Goal: Register for event/course

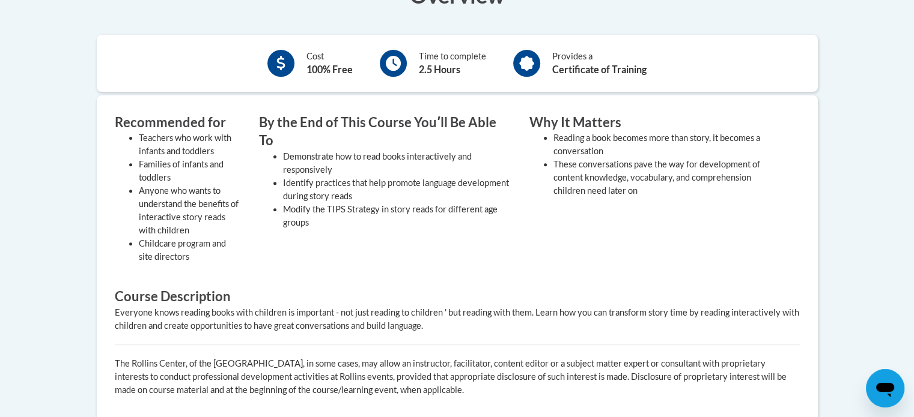
scroll to position [300, 0]
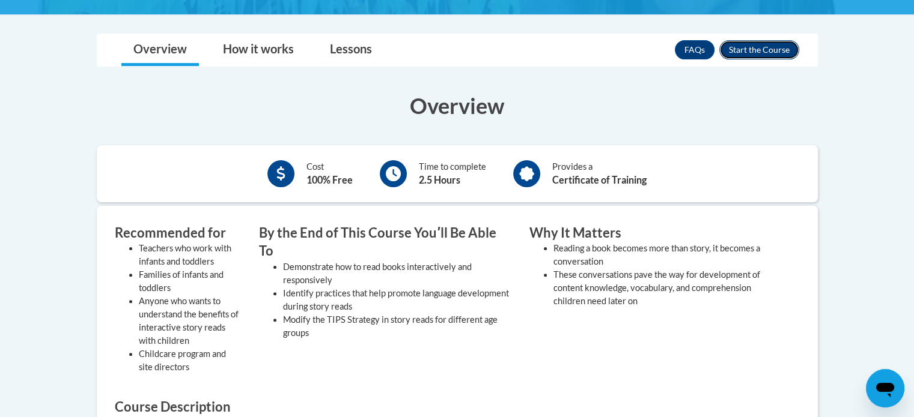
click at [753, 51] on button "Enroll" at bounding box center [759, 49] width 80 height 19
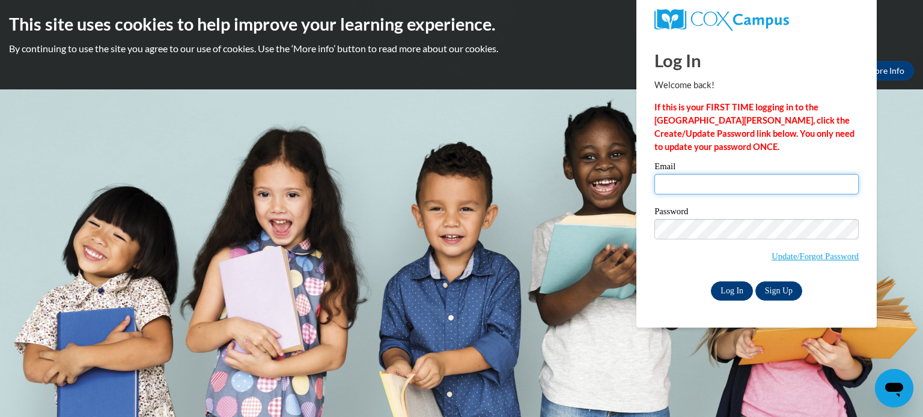
type input "vanessaramirez2011@icloud.com"
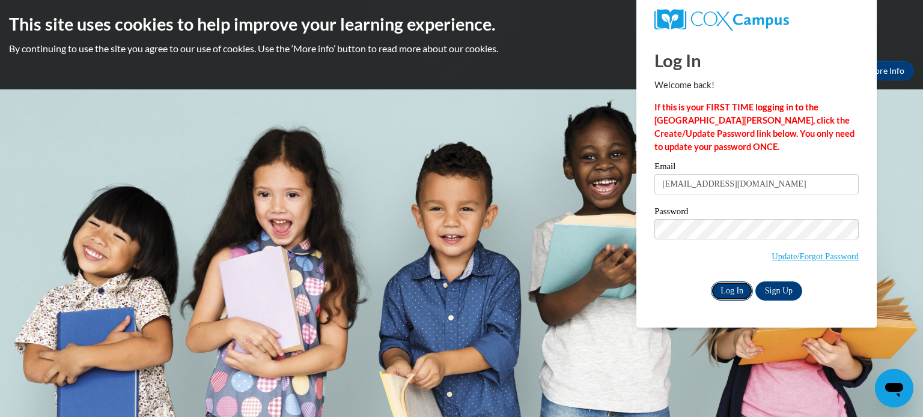
click at [736, 297] on input "Log In" at bounding box center [732, 291] width 42 height 19
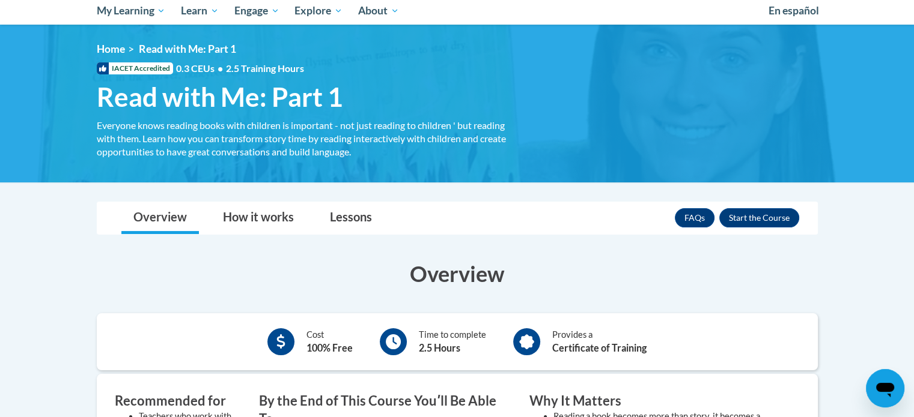
scroll to position [180, 0]
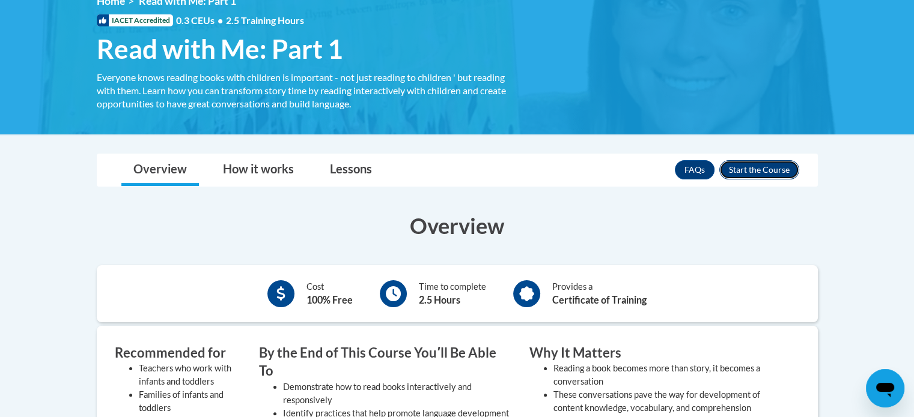
click at [763, 172] on button "Enroll" at bounding box center [759, 169] width 80 height 19
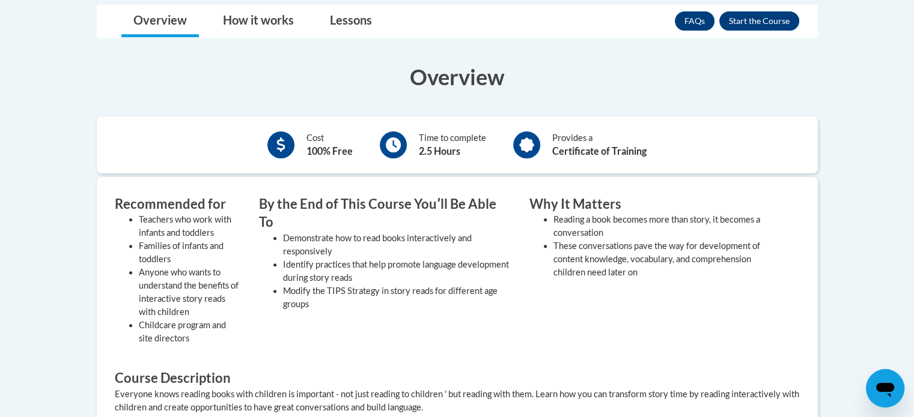
scroll to position [330, 0]
drag, startPoint x: 775, startPoint y: 21, endPoint x: 744, endPoint y: 28, distance: 32.5
click at [775, 20] on button "Enroll" at bounding box center [759, 20] width 80 height 19
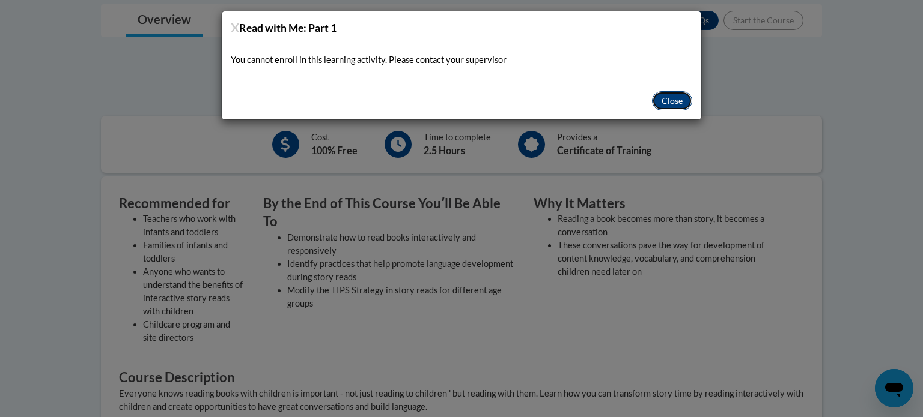
click at [661, 103] on button "Close" at bounding box center [672, 100] width 40 height 19
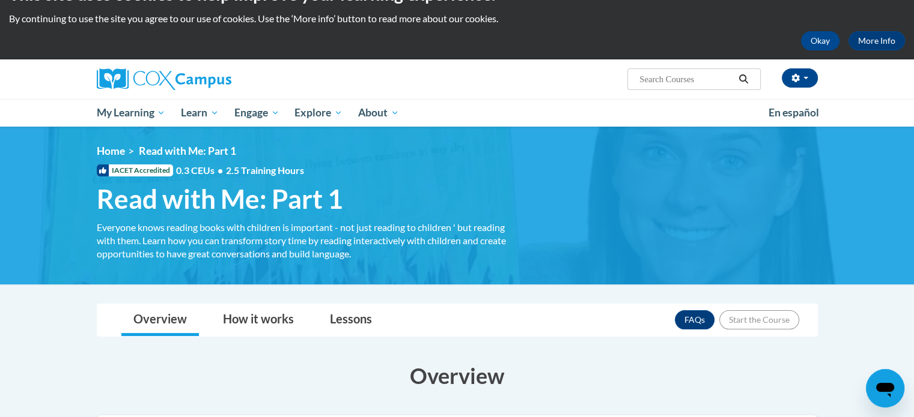
scroll to position [0, 0]
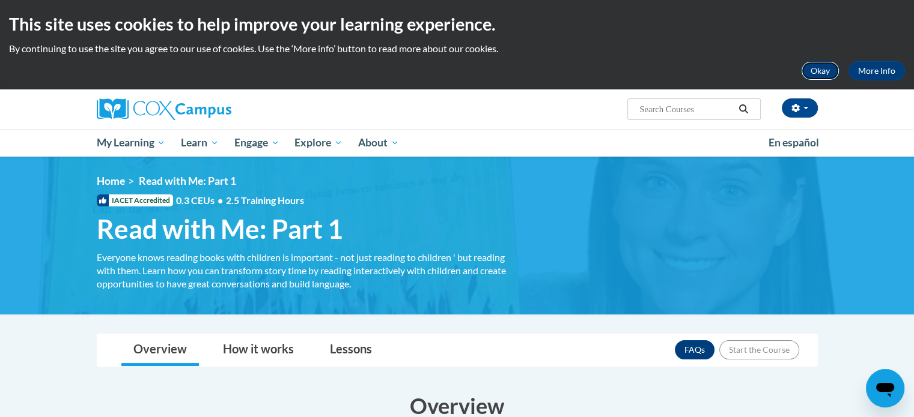
click at [818, 68] on button "Okay" at bounding box center [820, 70] width 38 height 19
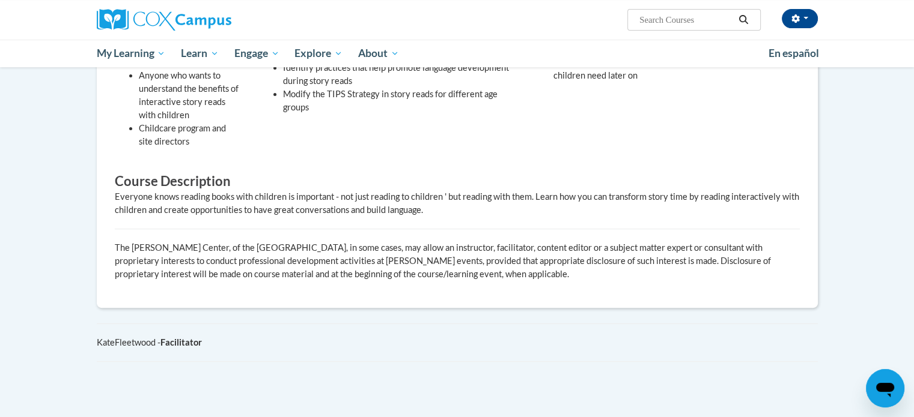
scroll to position [661, 0]
